Goal: Communication & Community: Answer question/provide support

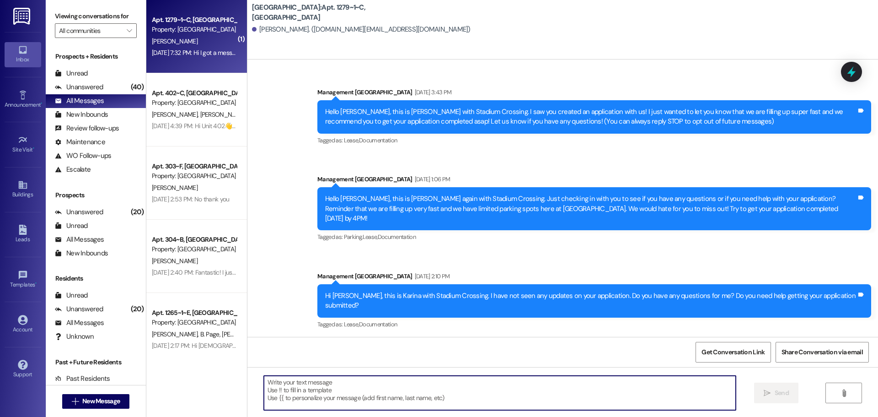
scroll to position [4478, 0]
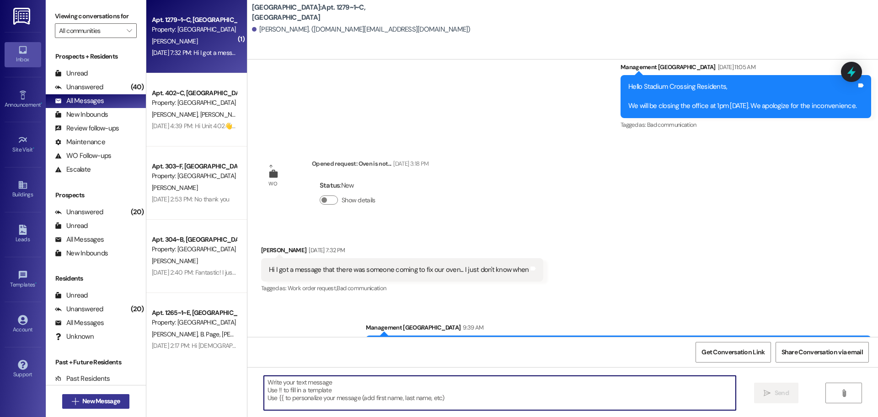
click at [111, 400] on span "New Message" at bounding box center [100, 401] width 37 height 10
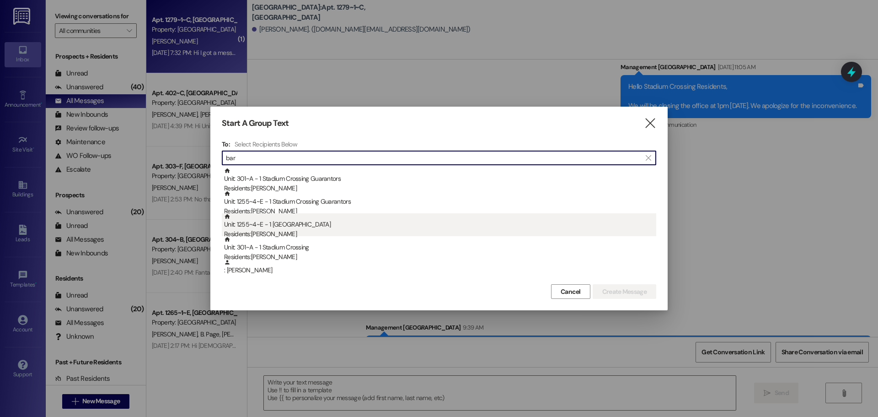
type input "bar"
click at [254, 234] on div "Residents: [PERSON_NAME]" at bounding box center [440, 234] width 432 height 10
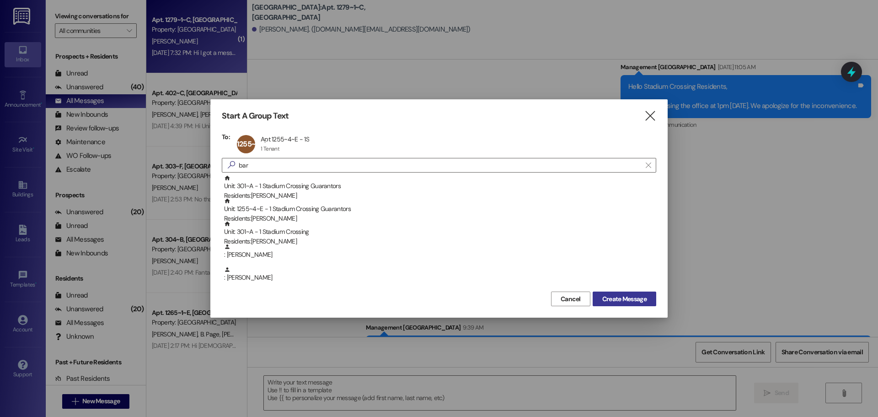
click at [639, 294] on span "Create Message" at bounding box center [624, 299] width 44 height 10
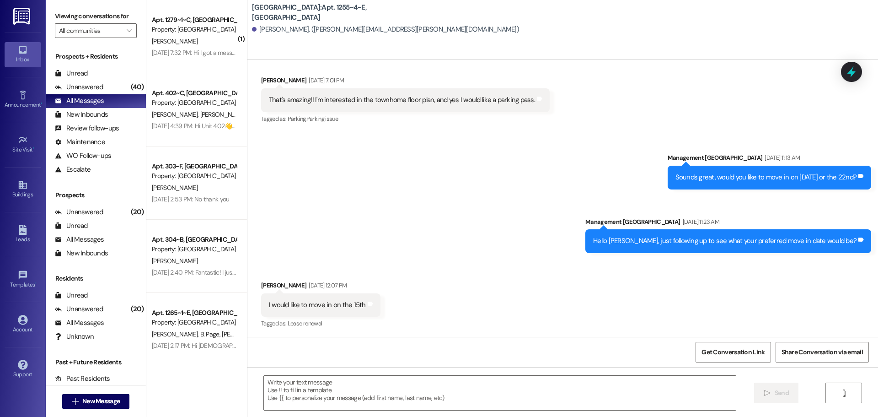
scroll to position [497, 0]
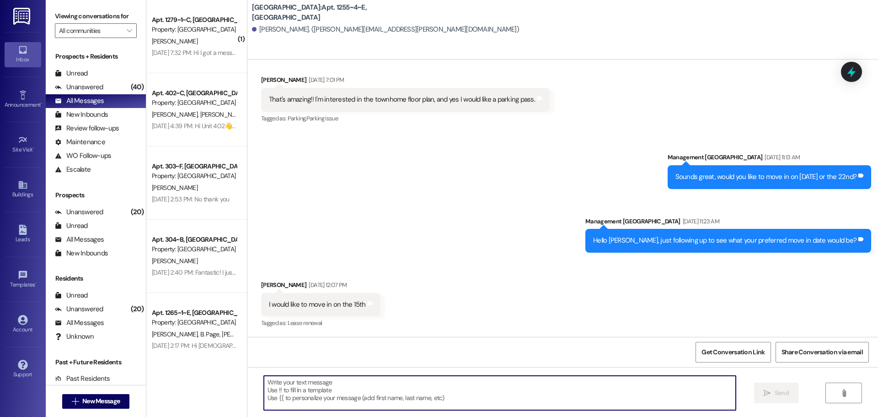
click at [301, 385] on textarea at bounding box center [500, 392] width 472 height 34
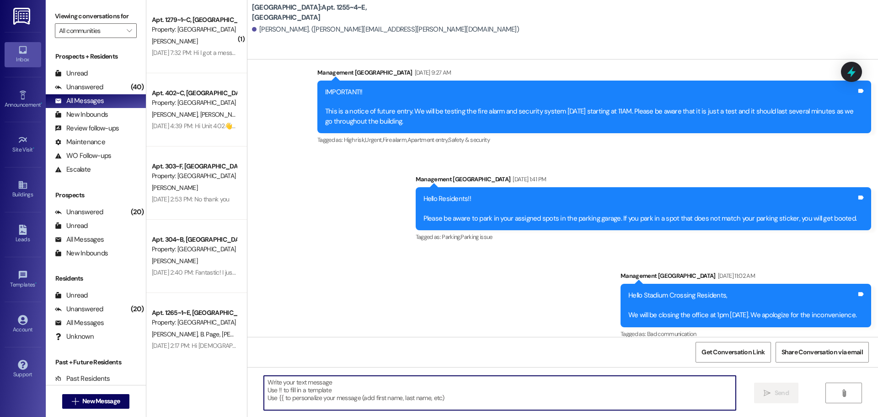
scroll to position [1102, 0]
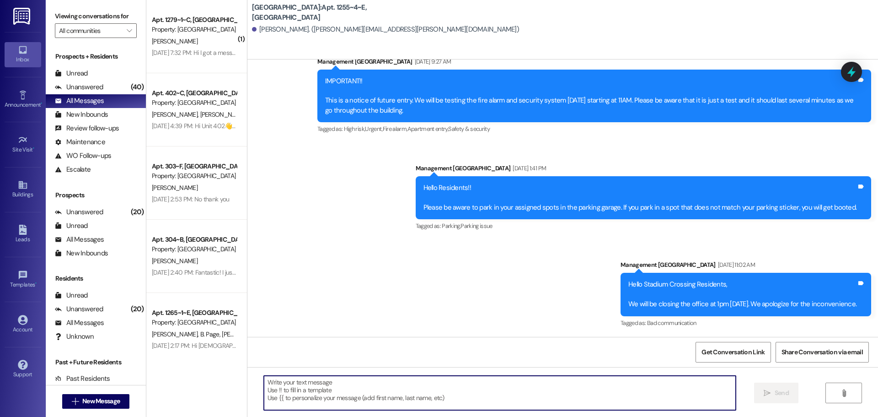
drag, startPoint x: 332, startPoint y: 390, endPoint x: 328, endPoint y: 392, distance: 4.9
click at [332, 392] on textarea at bounding box center [500, 392] width 472 height 34
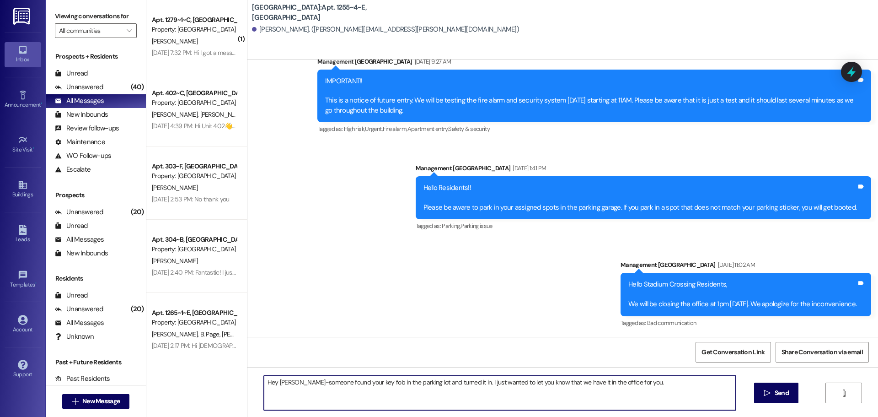
drag, startPoint x: 298, startPoint y: 382, endPoint x: 288, endPoint y: 381, distance: 10.6
click at [288, 381] on textarea "Hey [PERSON_NAME]-someone found your key fob in the parking lot and turned it i…" at bounding box center [500, 392] width 472 height 34
click at [643, 383] on textarea "Hey [PERSON_NAME]! Someone found your key fob in the parking lot and turned it …" at bounding box center [500, 392] width 472 height 34
type textarea "Hey [PERSON_NAME]! Someone found your key fob in the parking lot and turned it …"
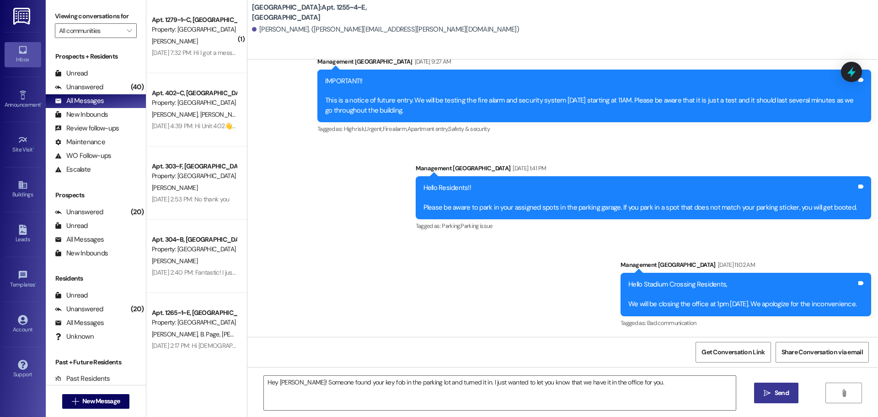
click at [786, 394] on span "Send" at bounding box center [782, 393] width 14 height 10
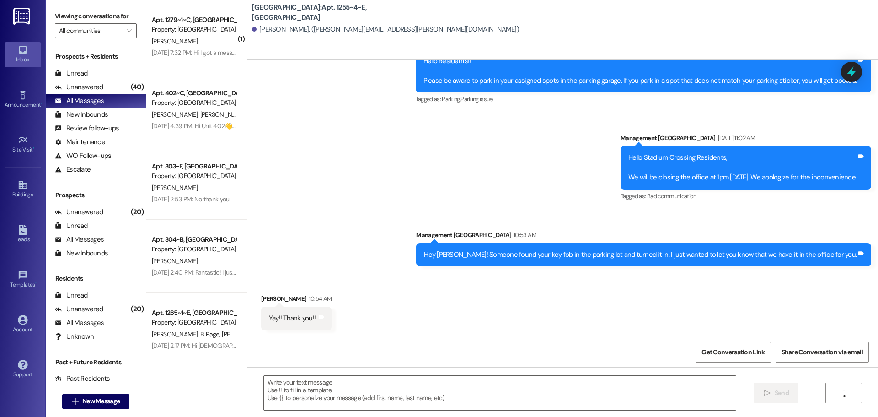
scroll to position [1230, 0]
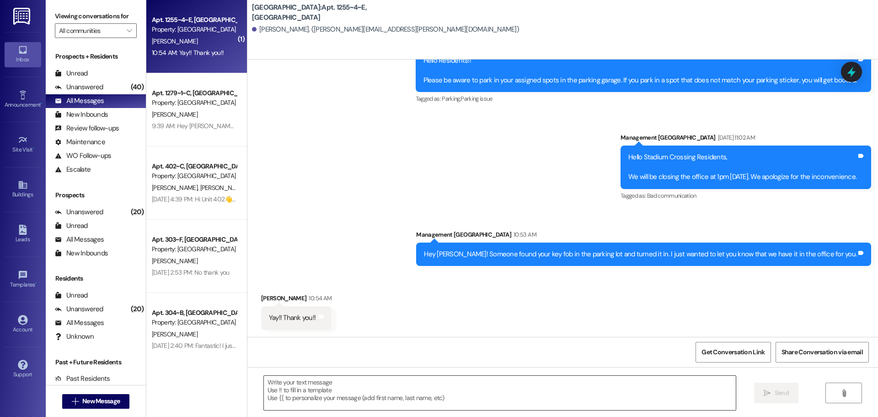
click at [510, 392] on textarea at bounding box center [500, 392] width 472 height 34
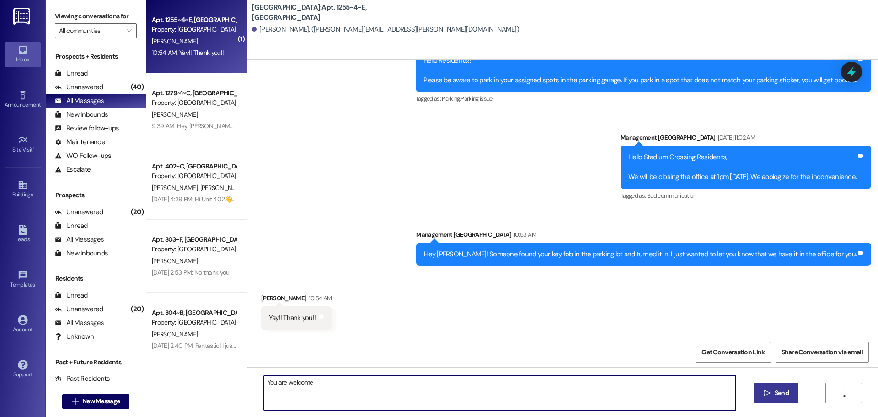
type textarea "You are welcome!"
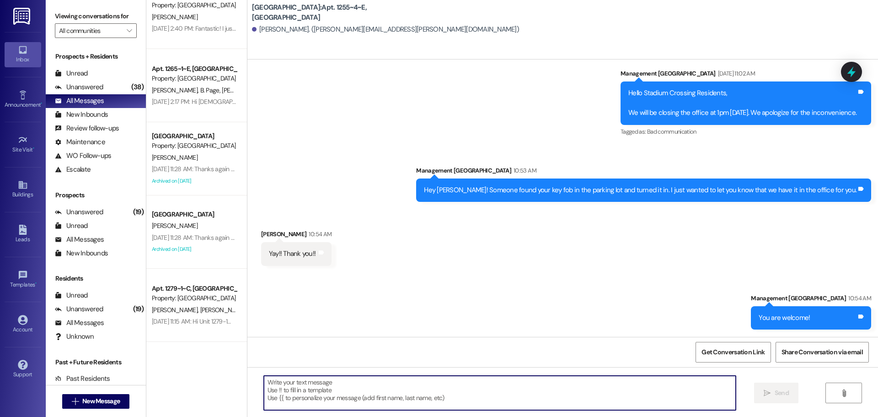
scroll to position [320, 0]
